Goal: Task Accomplishment & Management: Complete application form

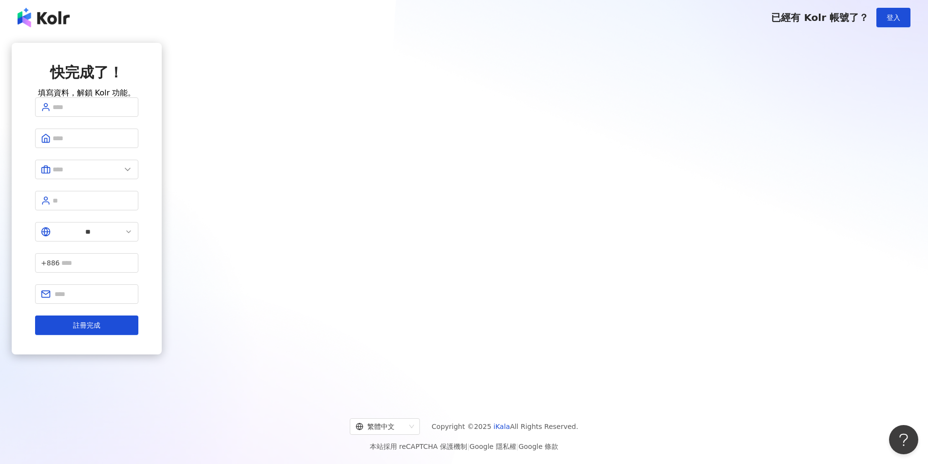
click at [38, 16] on img at bounding box center [44, 17] width 52 height 19
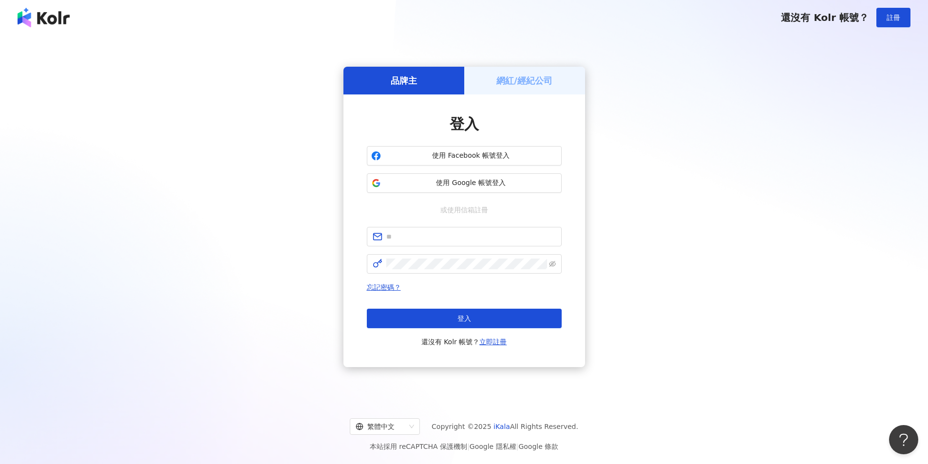
click at [38, 16] on img at bounding box center [44, 17] width 52 height 19
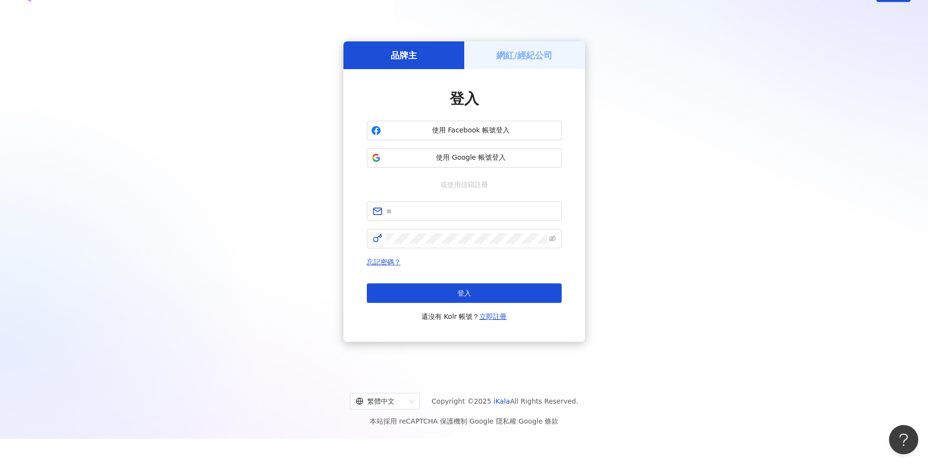
scroll to position [45, 0]
